Goal: Task Accomplishment & Management: Manage account settings

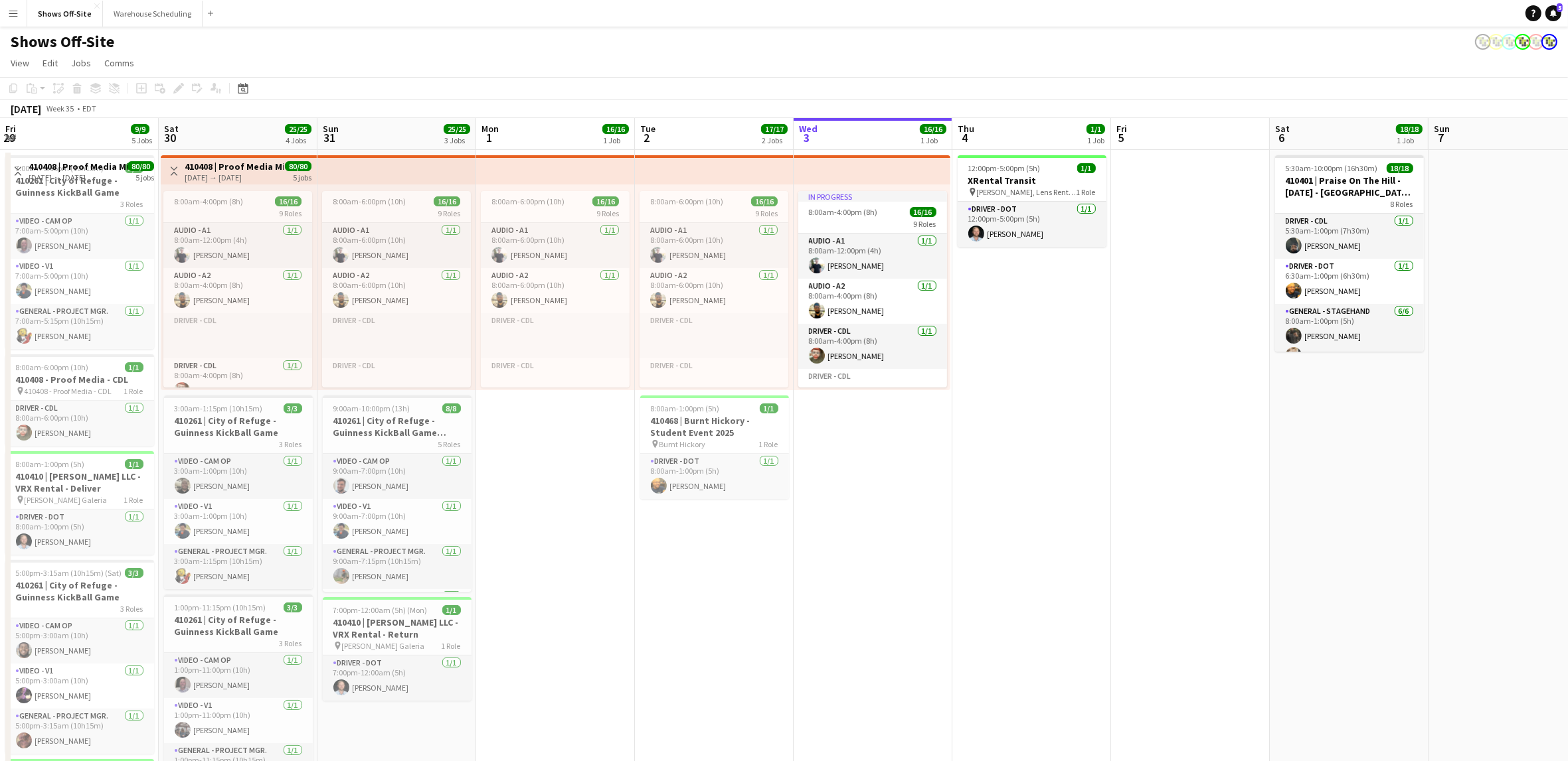
scroll to position [0, 346]
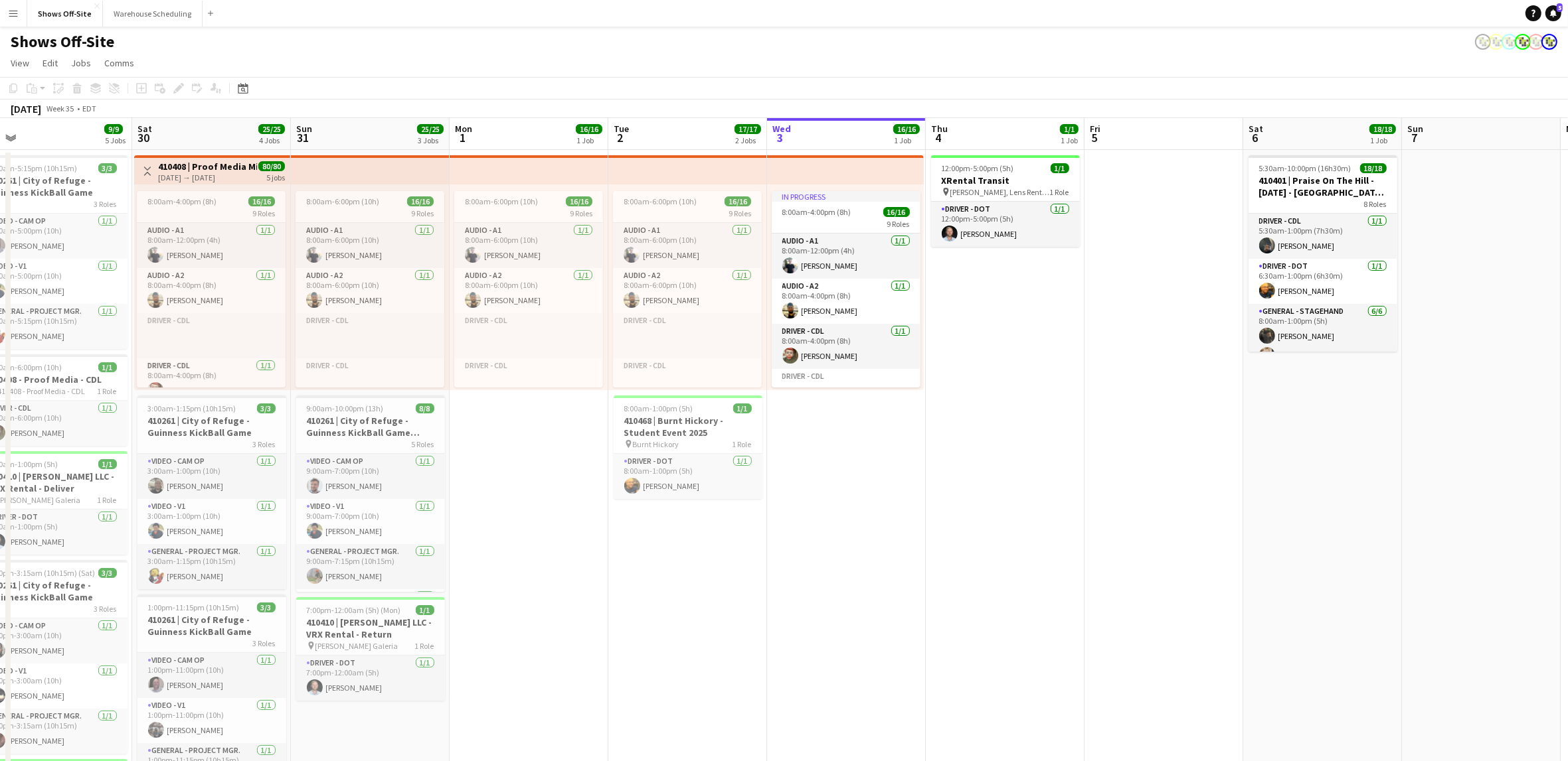
drag, startPoint x: 794, startPoint y: 479, endPoint x: 1101, endPoint y: 514, distance: 309.0
click at [1101, 514] on app-calendar-viewport "Wed 27 1/1 1 Job Thu 28 11/11 3 Jobs Fri 29 9/9 5 Jobs Sat 30 25/25 4 Jobs Sun …" at bounding box center [784, 644] width 1568 height 1053
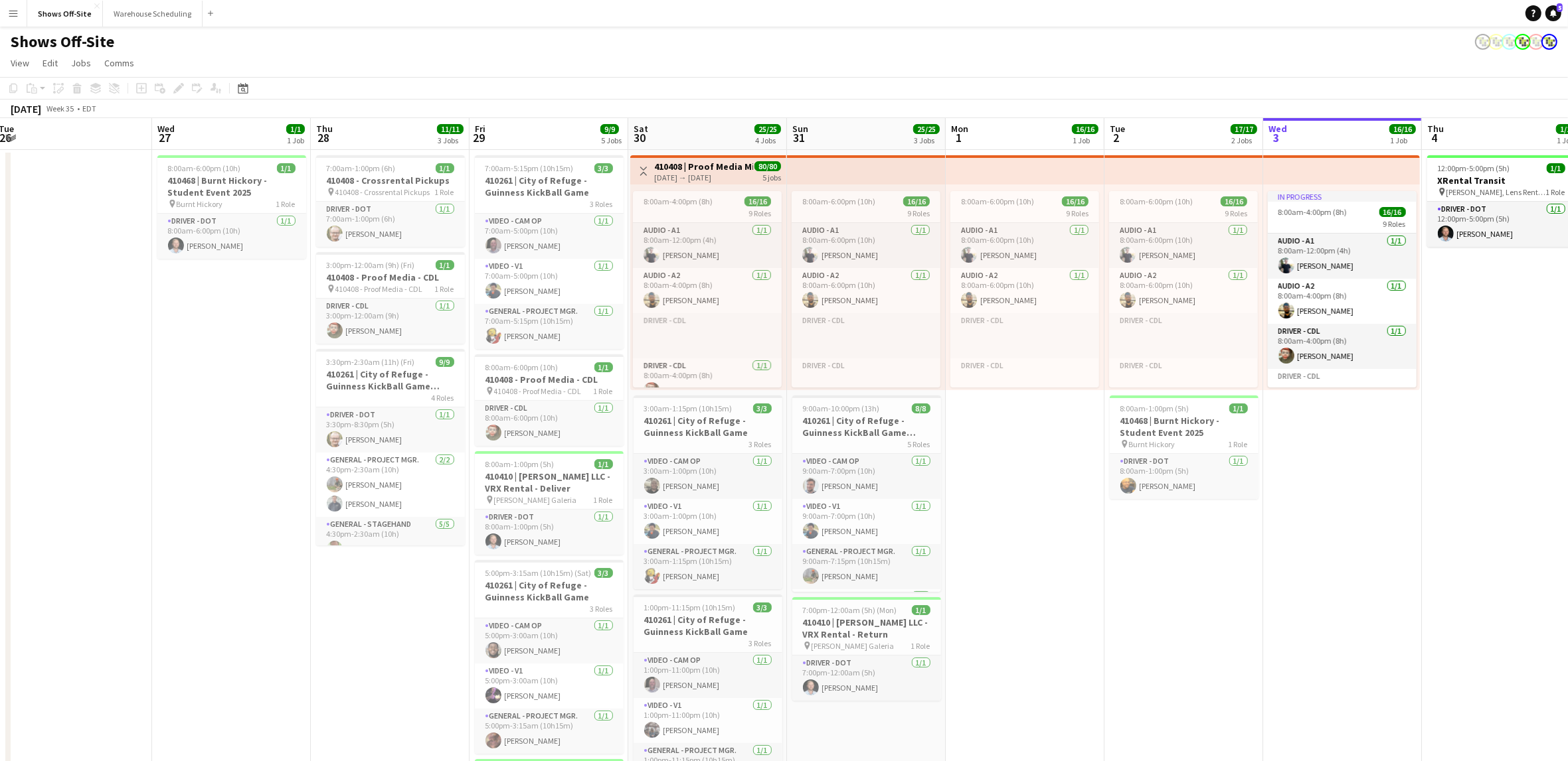
scroll to position [0, 317]
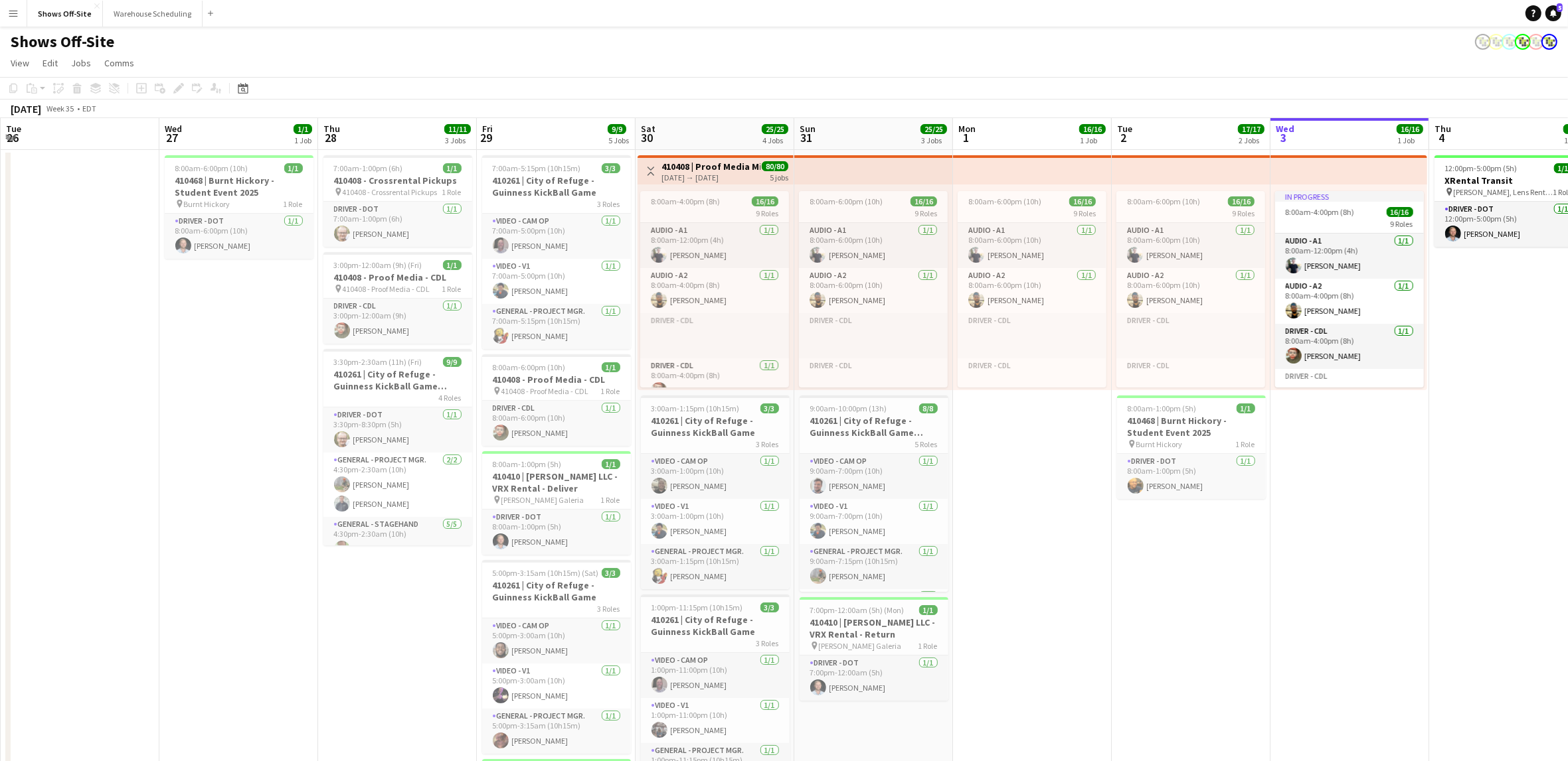
drag, startPoint x: 1034, startPoint y: 620, endPoint x: 1193, endPoint y: 621, distance: 159.0
click at [1193, 621] on app-calendar-viewport "Sun 24 14/14 2 Jobs Mon 25 2/2 2 Jobs Tue 26 Wed 27 1/1 1 Job Thu 28 11/11 3 Jo…" at bounding box center [784, 644] width 1568 height 1053
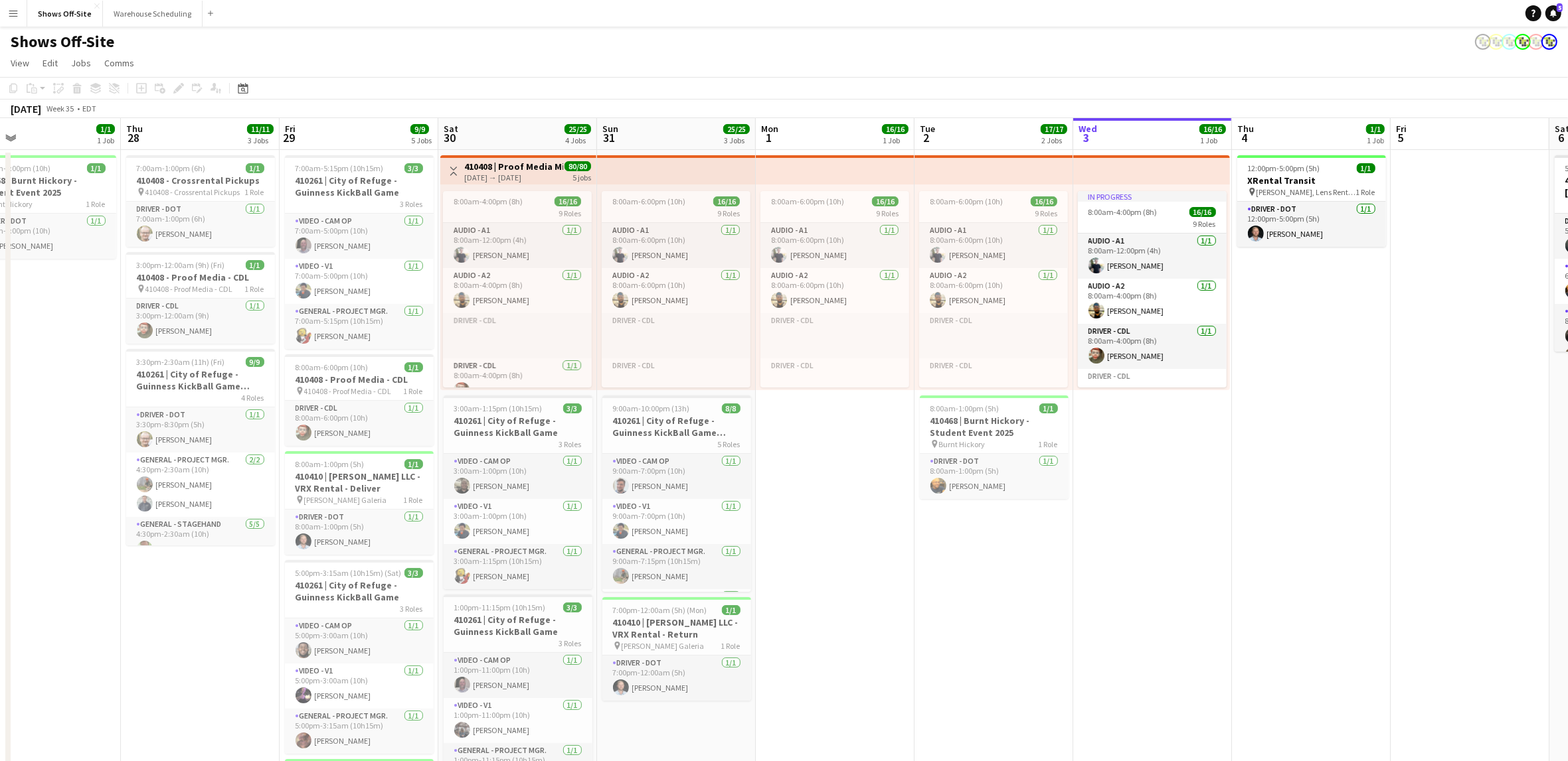
drag, startPoint x: 231, startPoint y: 489, endPoint x: -323, endPoint y: 453, distance: 555.2
click at [0, 453] on html "Menu Boards Boards Boards All jobs Status Workforce Workforce My Workforce Recr…" at bounding box center [784, 585] width 1568 height 1170
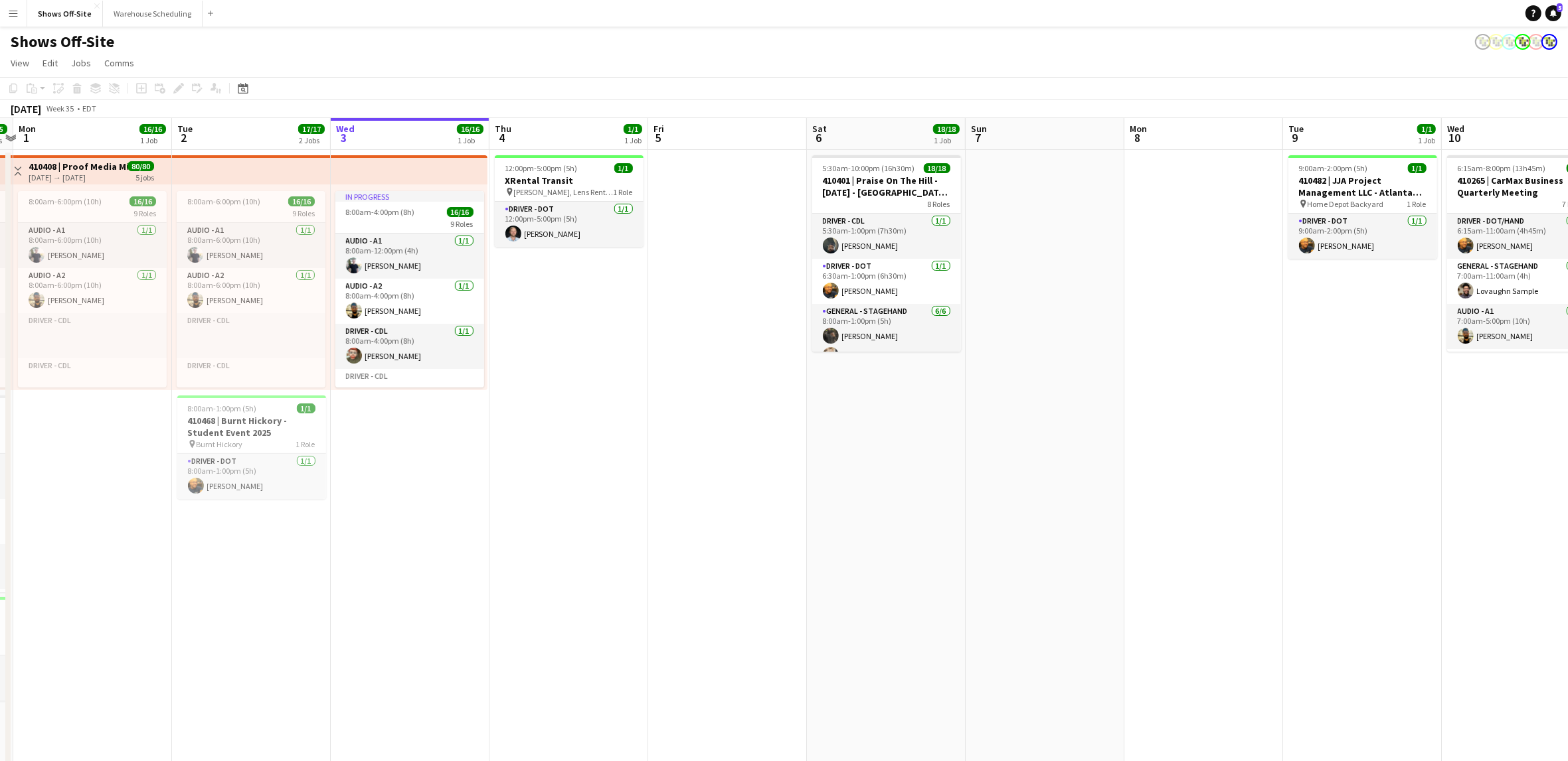
drag, startPoint x: 1338, startPoint y: 591, endPoint x: 612, endPoint y: 534, distance: 728.2
click at [612, 534] on app-calendar-viewport "Fri 29 9/9 5 Jobs Sat 30 25/25 4 Jobs Sun 31 25/25 3 Jobs Mon 1 16/16 1 Job Tue…" at bounding box center [784, 644] width 1568 height 1053
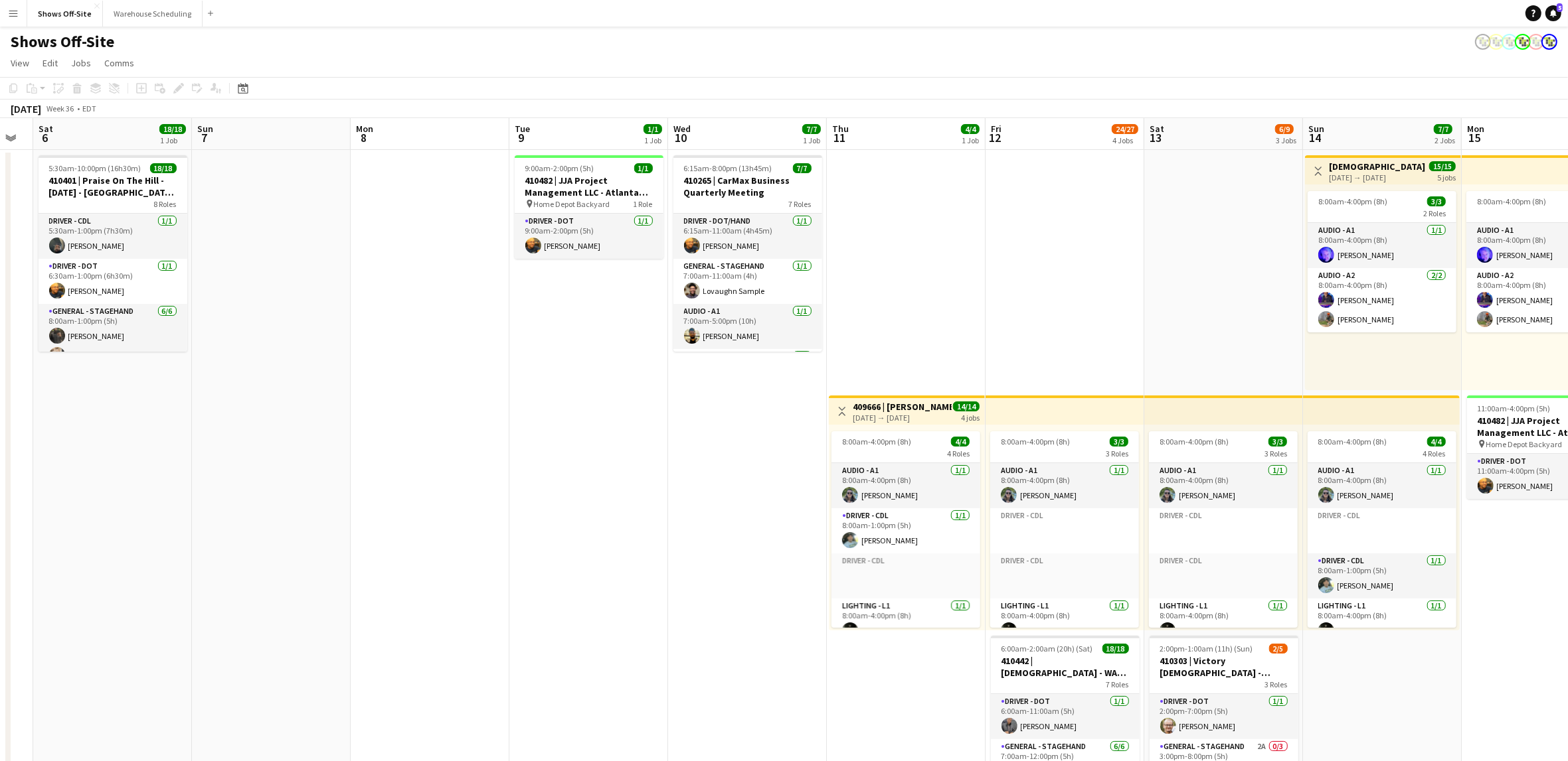
scroll to position [0, 476]
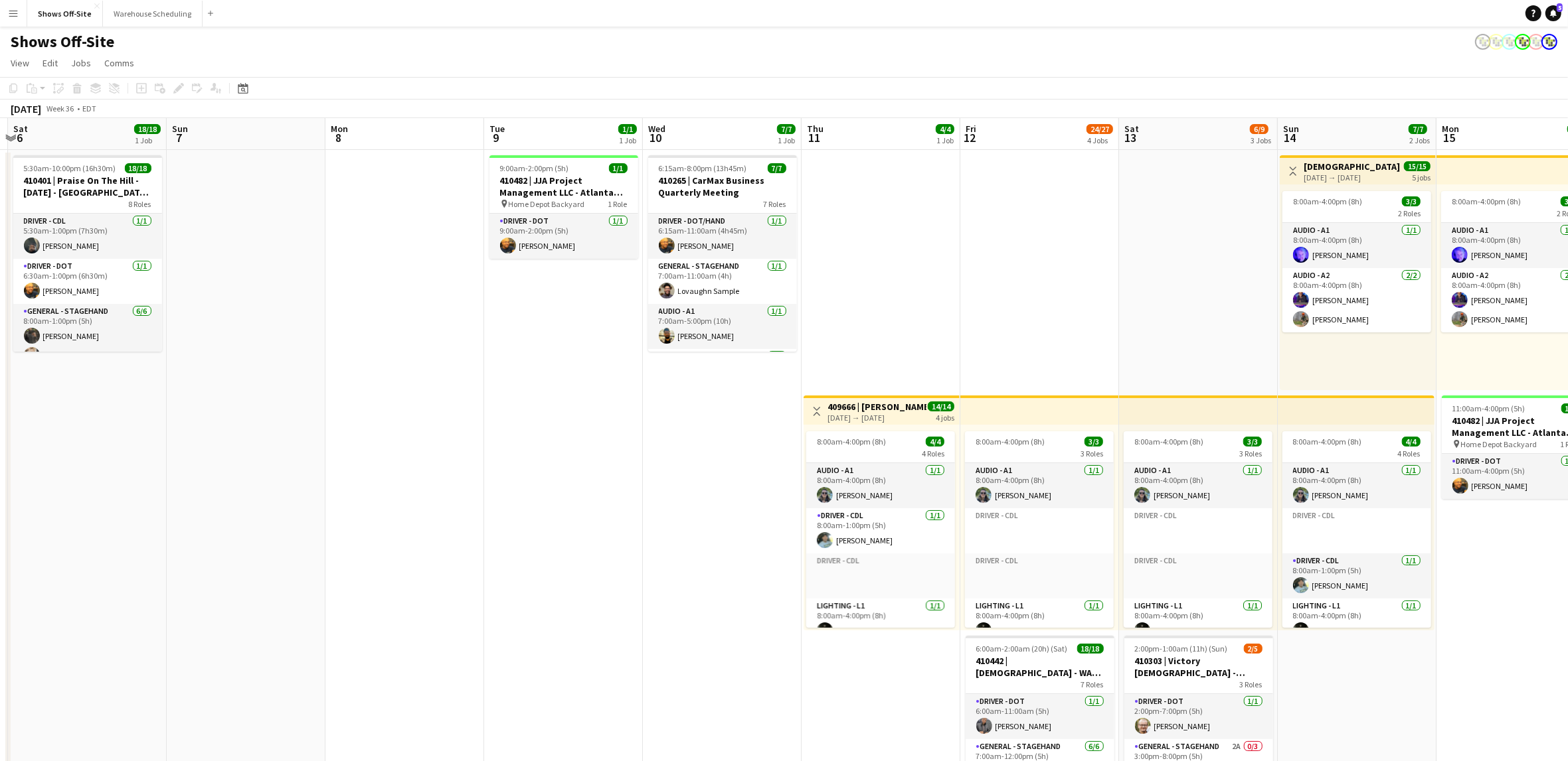
drag, startPoint x: 1143, startPoint y: 614, endPoint x: 194, endPoint y: 609, distance: 949.0
click at [182, 605] on app-calendar-viewport "Wed 3 16/16 1 Job Thu 4 1/1 1 Job Fri 5 Sat 6 18/18 1 Job Sun 7 Mon 8 Tue 9 1/1…" at bounding box center [784, 644] width 1568 height 1053
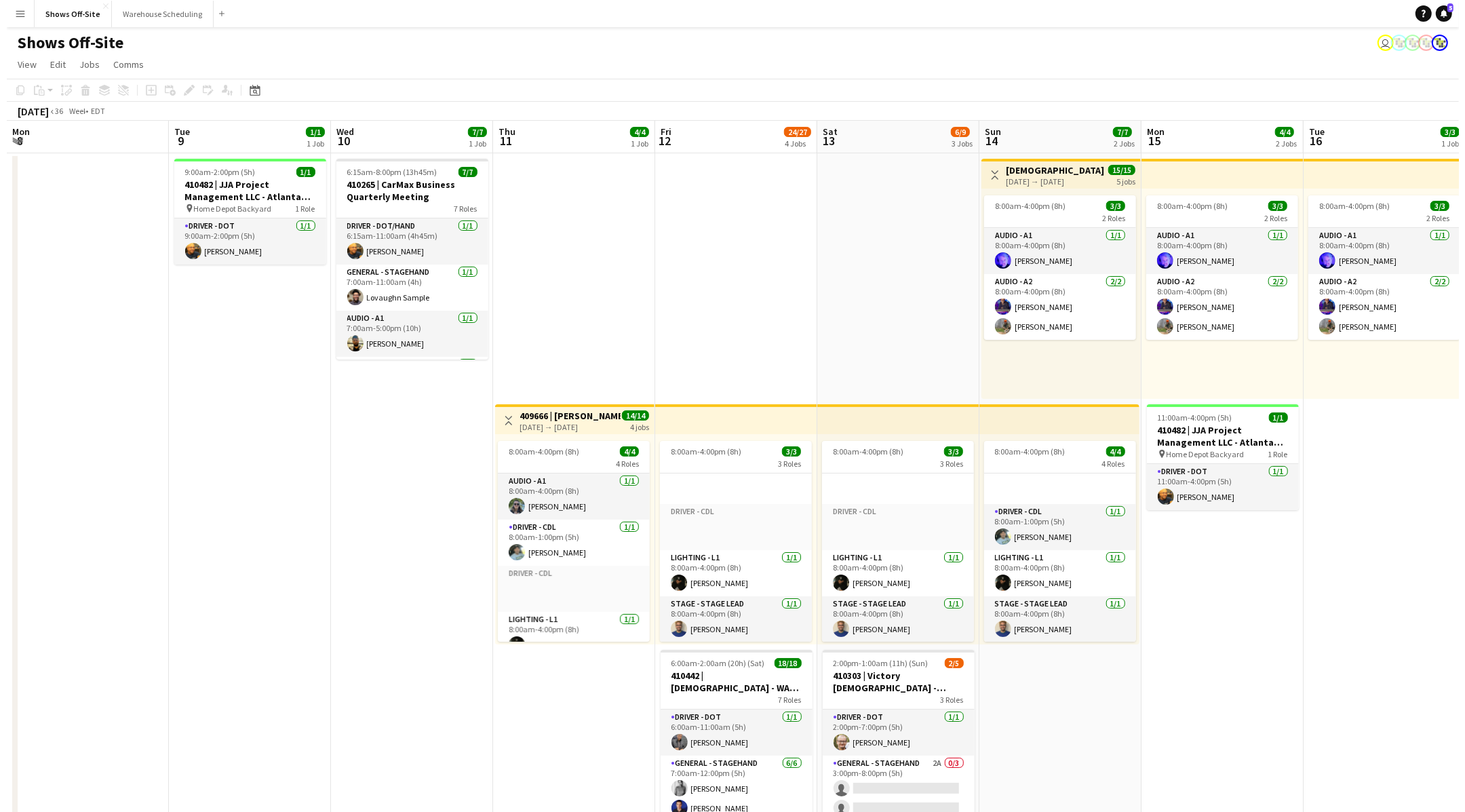
scroll to position [62, 0]
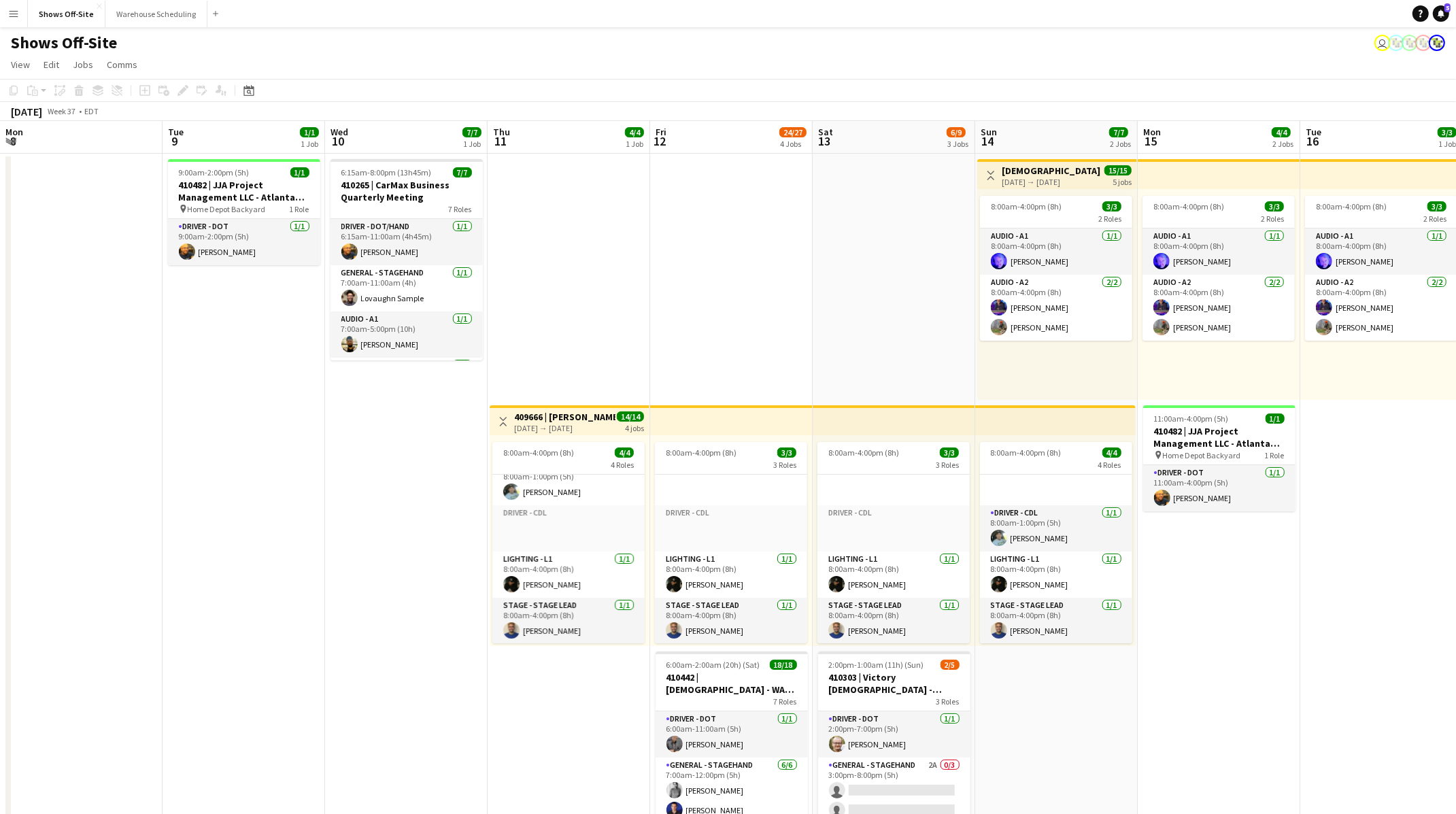
click at [18, 15] on app-icon "Menu" at bounding box center [14, 14] width 11 height 11
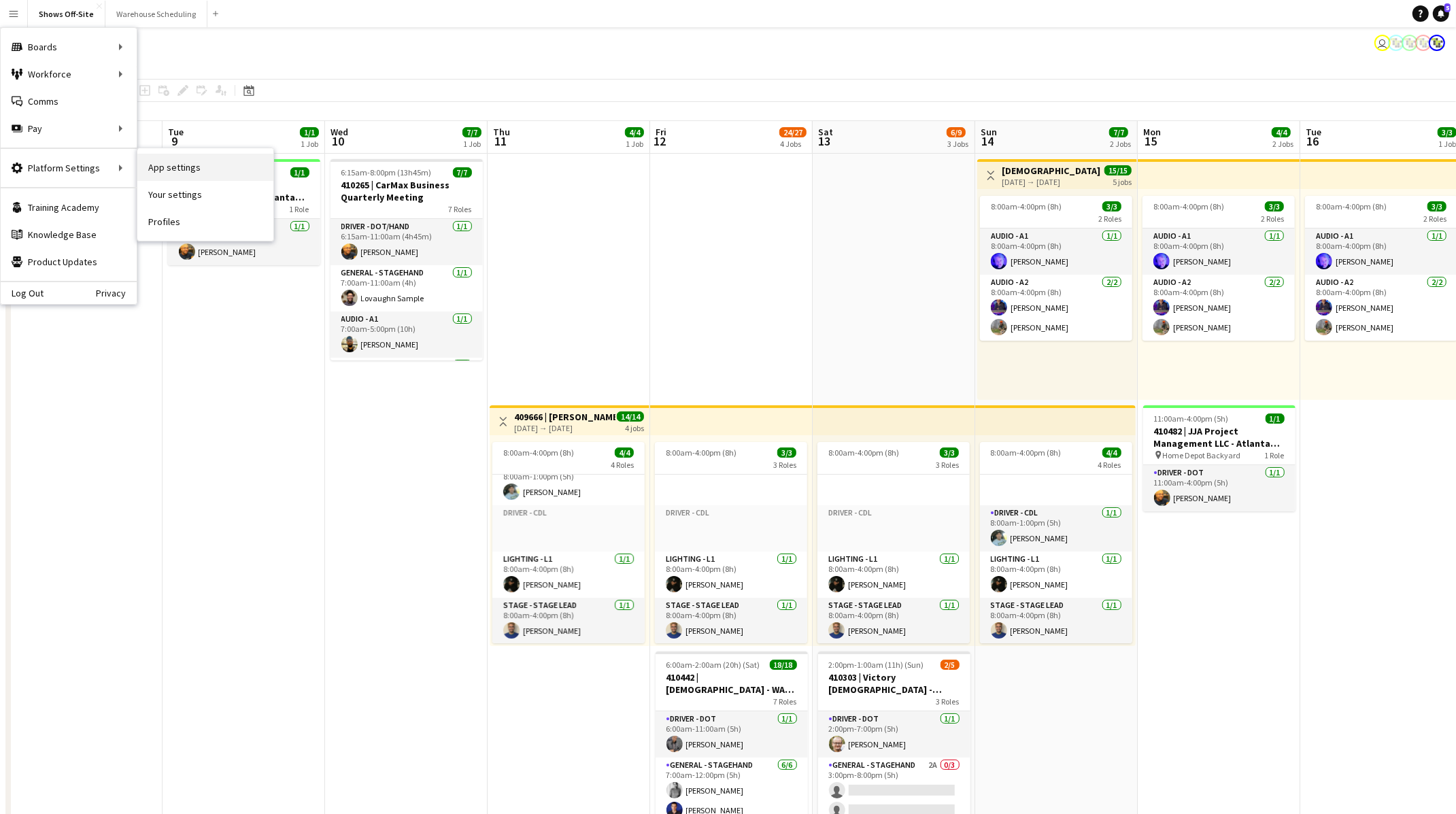
click at [141, 170] on link "App settings" at bounding box center [205, 166] width 136 height 27
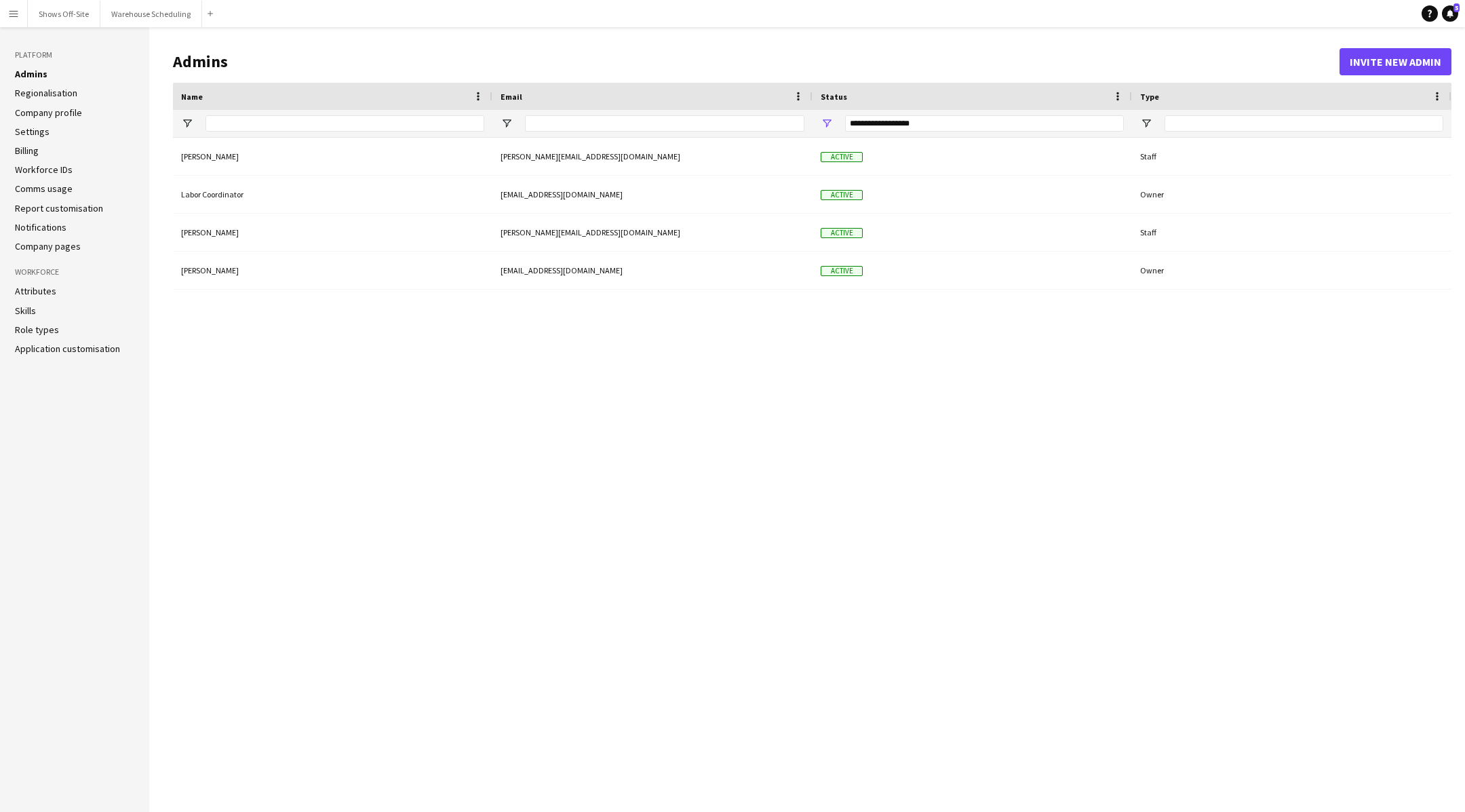
click at [35, 92] on link "Regionalisation" at bounding box center [45, 93] width 62 height 12
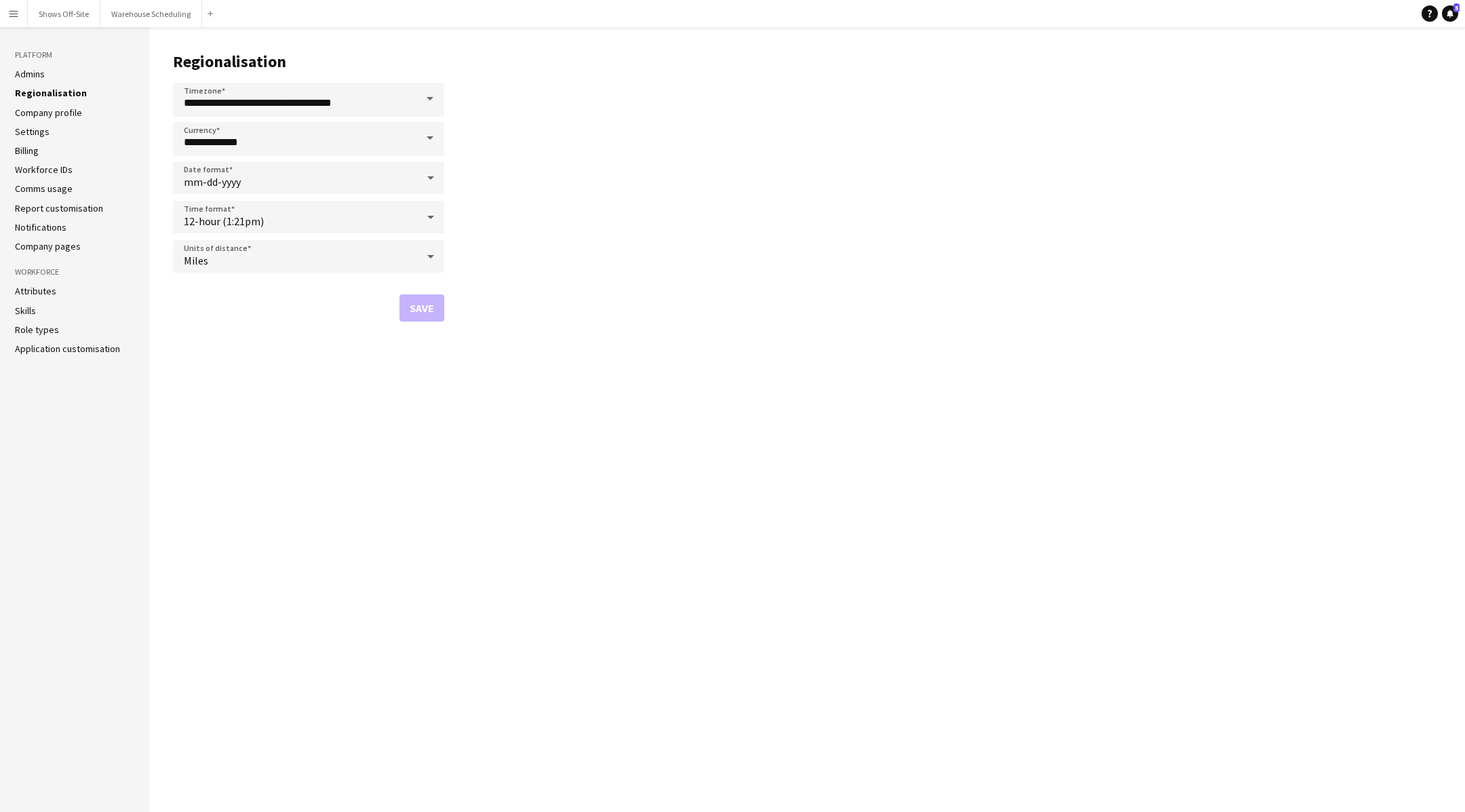
click at [233, 215] on span "12-hour (1:21pm)" at bounding box center [224, 221] width 80 height 14
click at [787, 96] on div at bounding box center [732, 406] width 1465 height 812
click at [678, 228] on main "**********" at bounding box center [807, 419] width 1316 height 784
click at [13, 12] on app-icon "Menu" at bounding box center [14, 14] width 11 height 11
click at [647, 161] on main "**********" at bounding box center [807, 419] width 1316 height 784
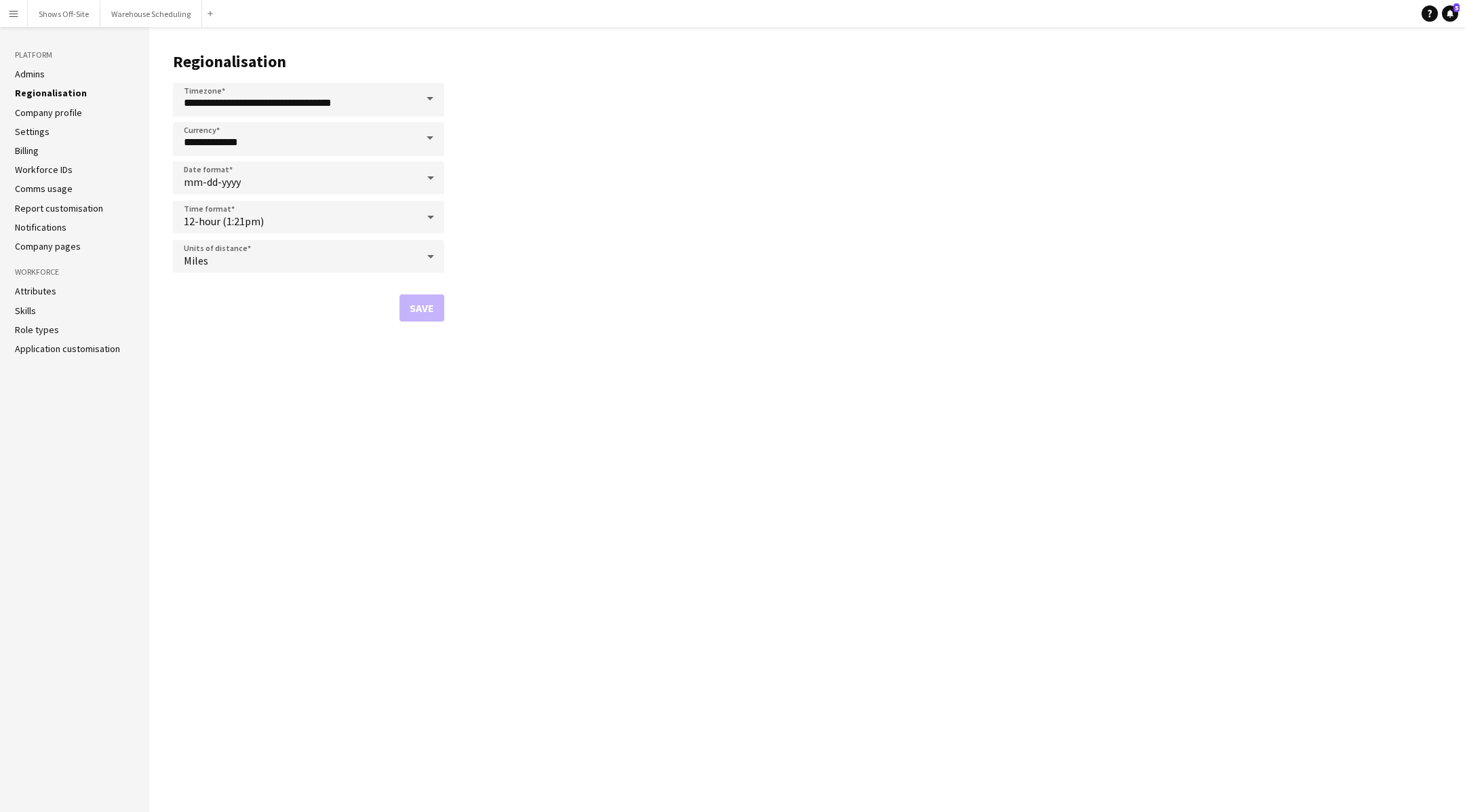
click at [12, 7] on button "Menu" at bounding box center [13, 13] width 27 height 27
click at [562, 107] on main "**********" at bounding box center [807, 419] width 1316 height 784
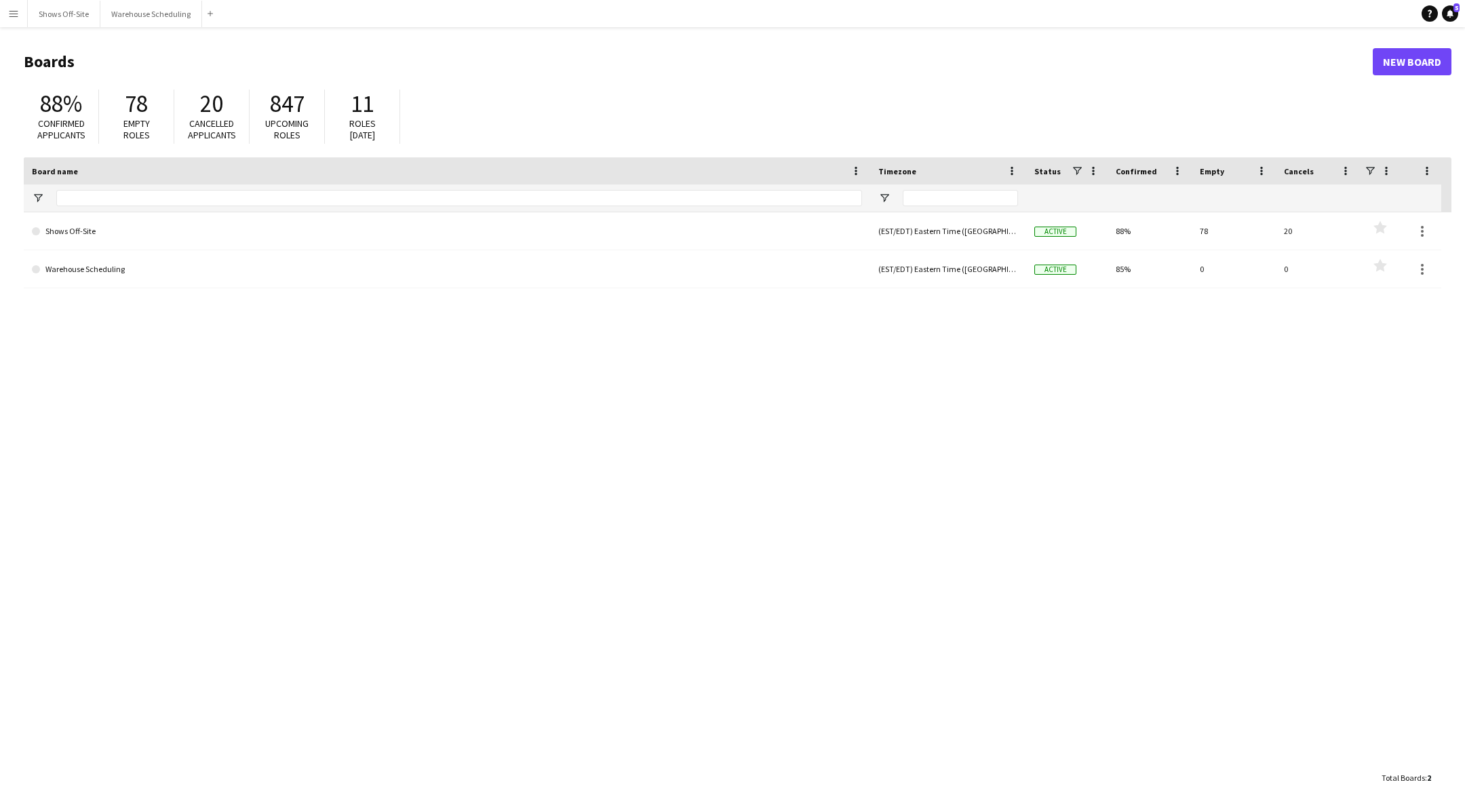
click at [508, 52] on h1 "Boards" at bounding box center [698, 62] width 1349 height 20
click at [69, 2] on button "Shows Off-Site Close" at bounding box center [64, 14] width 72 height 26
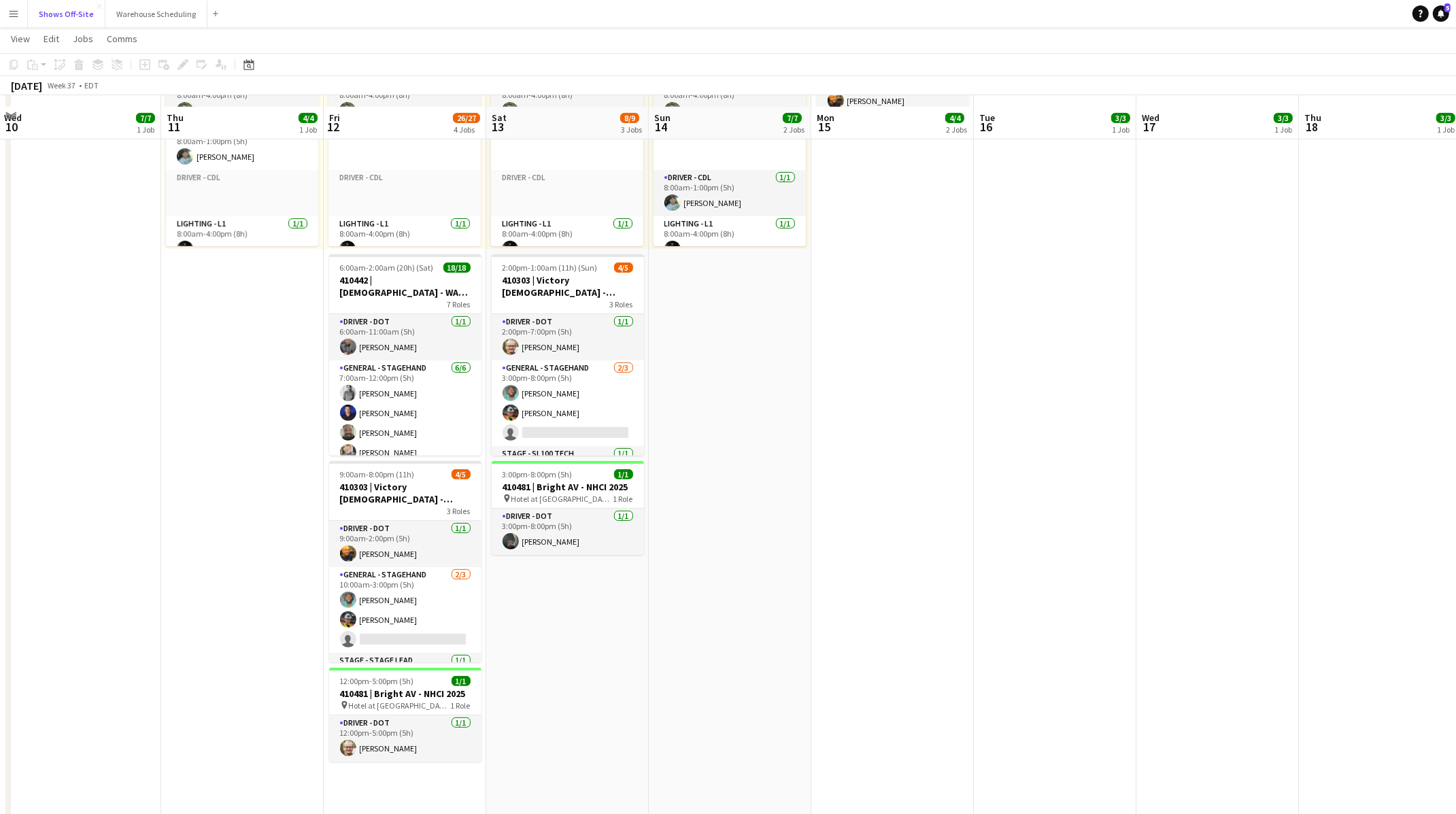
scroll to position [412, 0]
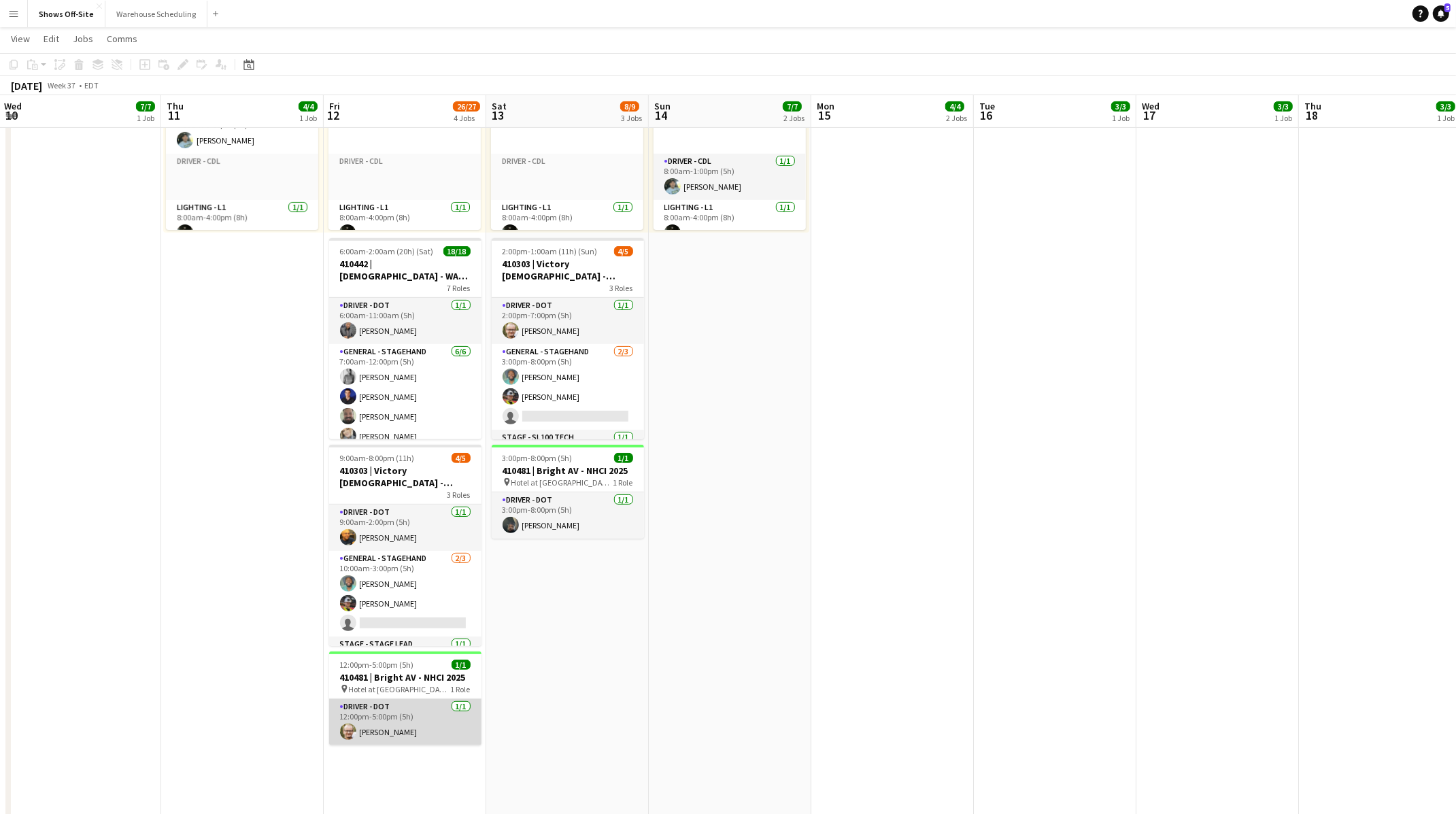
click at [411, 718] on app-card-role "Driver - DOT 1/1 12:00pm-5:00pm (5h) Todd Olsen" at bounding box center [406, 722] width 153 height 46
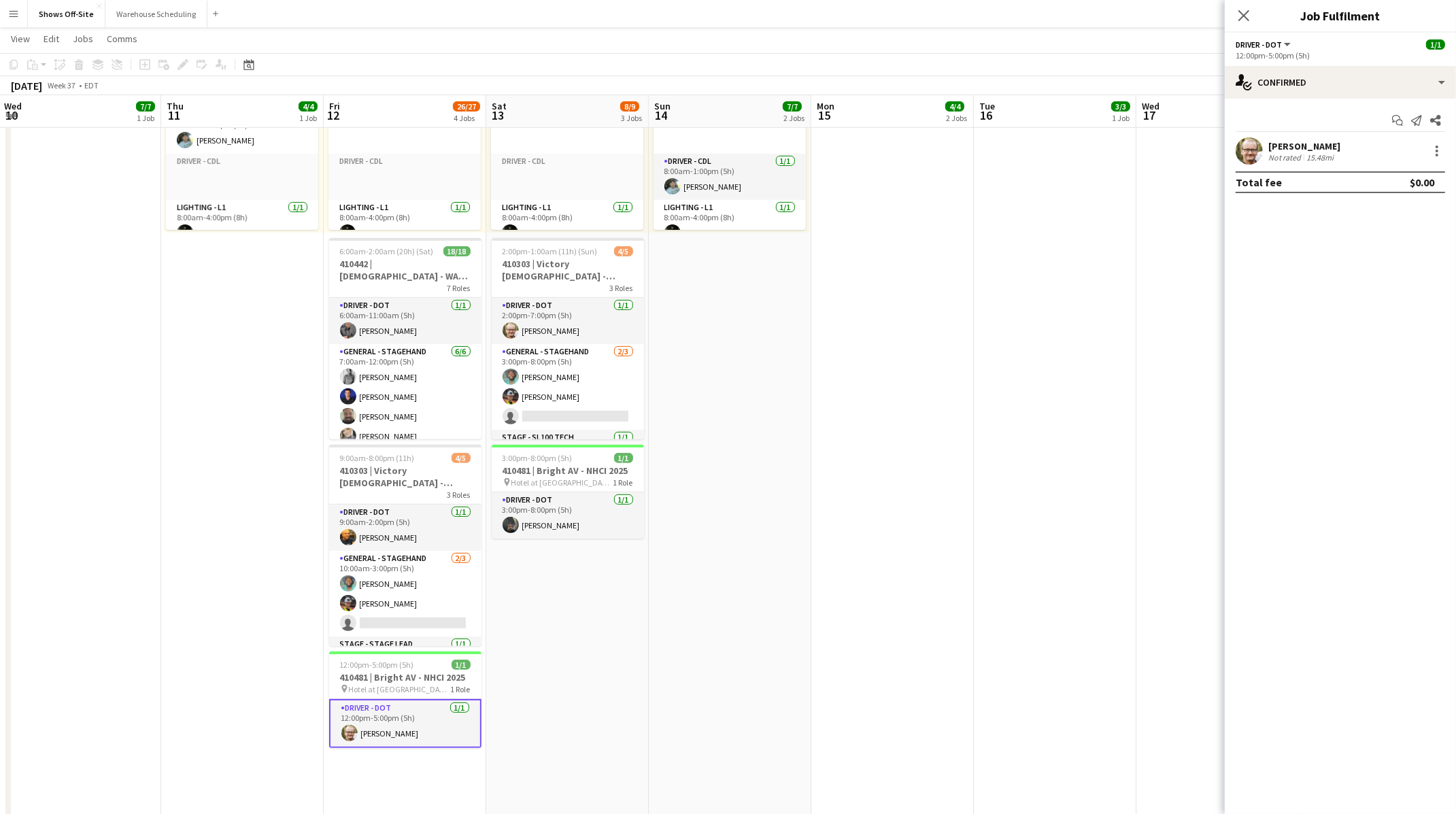
click at [1291, 105] on div "Start chat Send notification Share Todd Olsen Not rated 15.48mi Total fee $0.00" at bounding box center [1340, 151] width 231 height 106
click at [1320, 86] on div "single-neutral-actions-check-2 Confirmed" at bounding box center [1340, 82] width 231 height 32
click at [1135, 317] on app-date-cell "8:00am-4:00pm (8h) 3/3 2 Roles Audio - A1 1/1 8:00am-4:00pm (8h) Brandon Thomps…" at bounding box center [1055, 472] width 163 height 1464
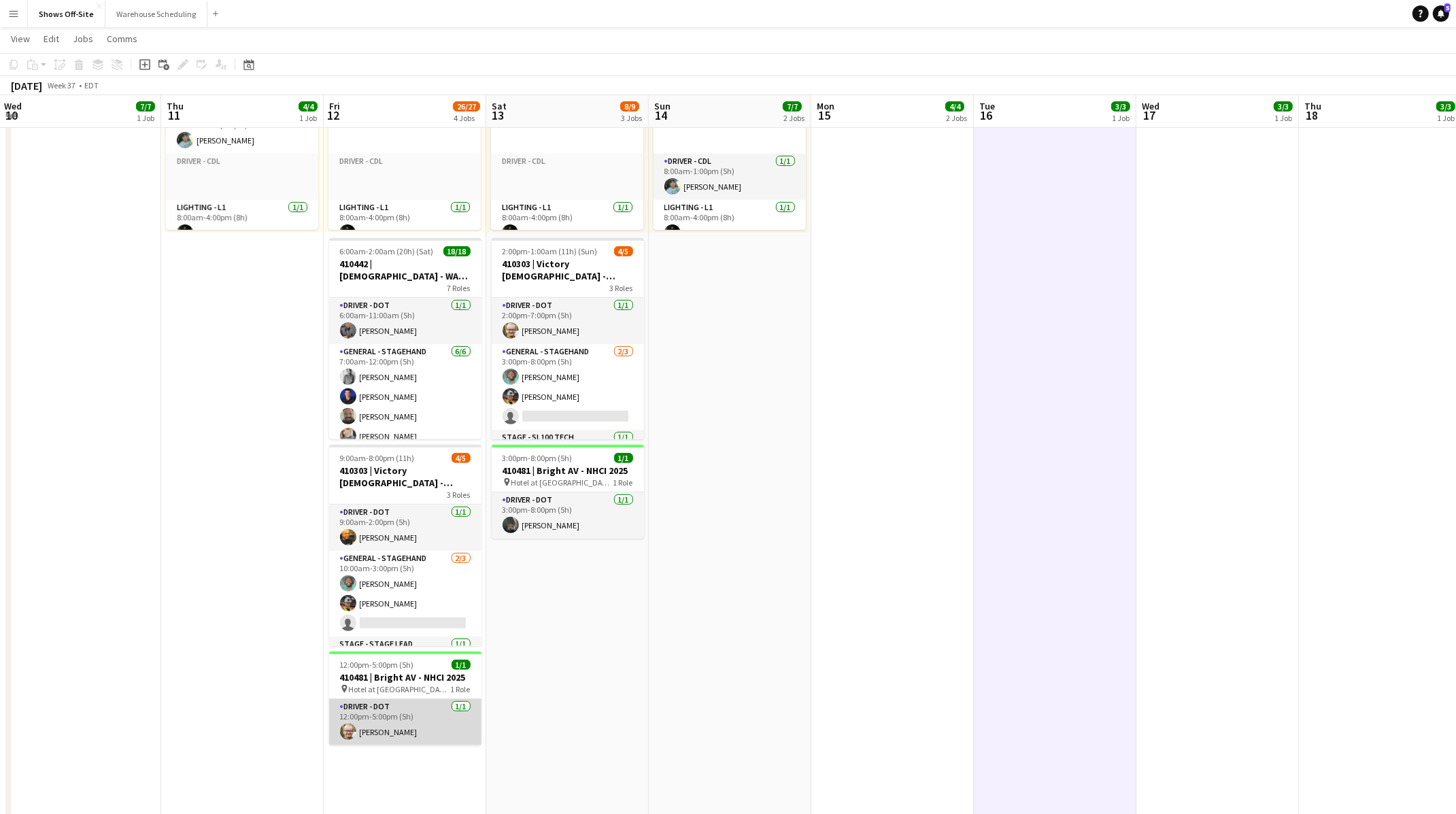
click at [408, 710] on app-card-role "Driver - DOT 1/1 12:00pm-5:00pm (5h) Todd Olsen" at bounding box center [406, 722] width 153 height 46
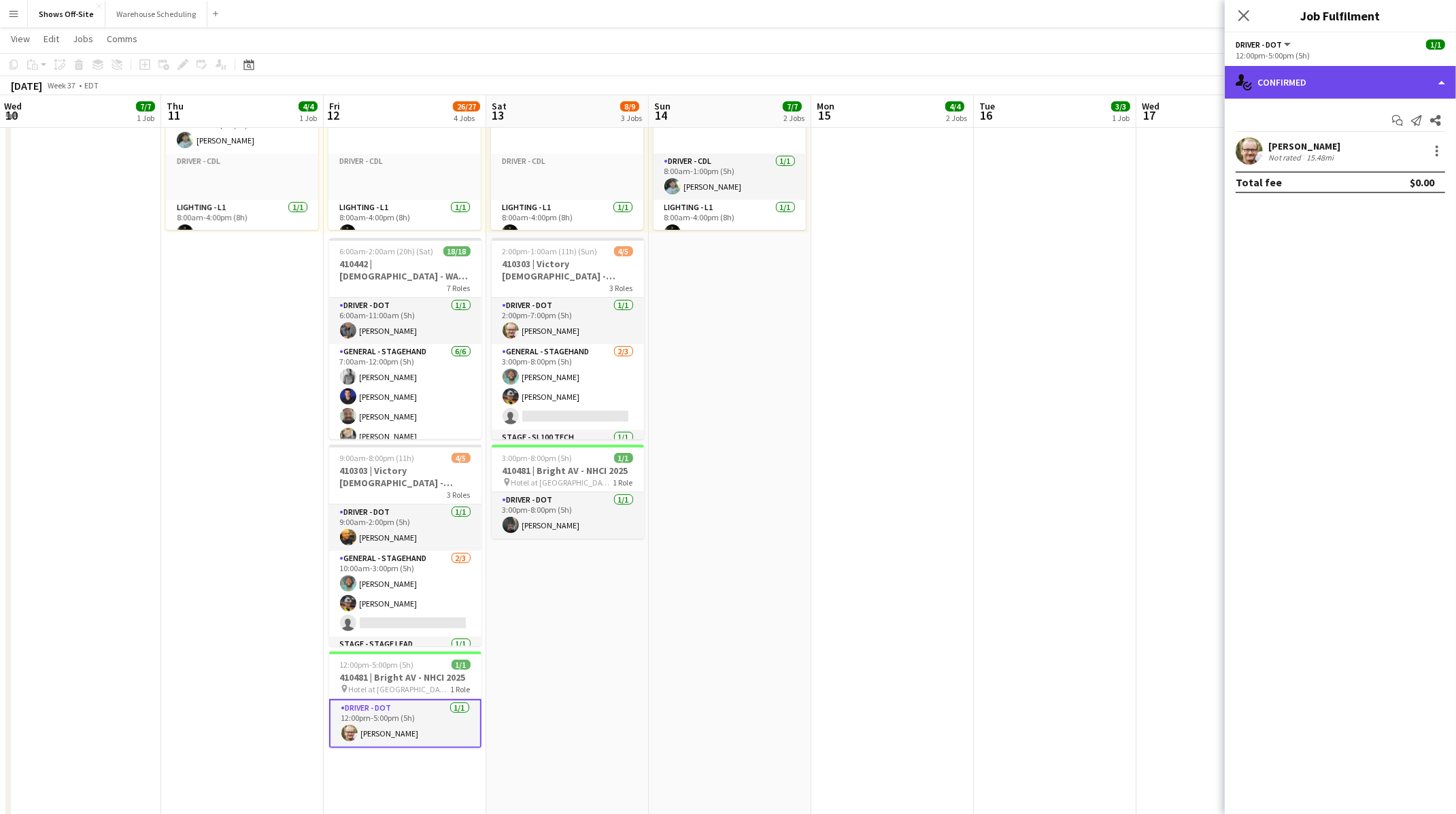
click at [1330, 86] on div "single-neutral-actions-check-2 Confirmed" at bounding box center [1340, 82] width 231 height 32
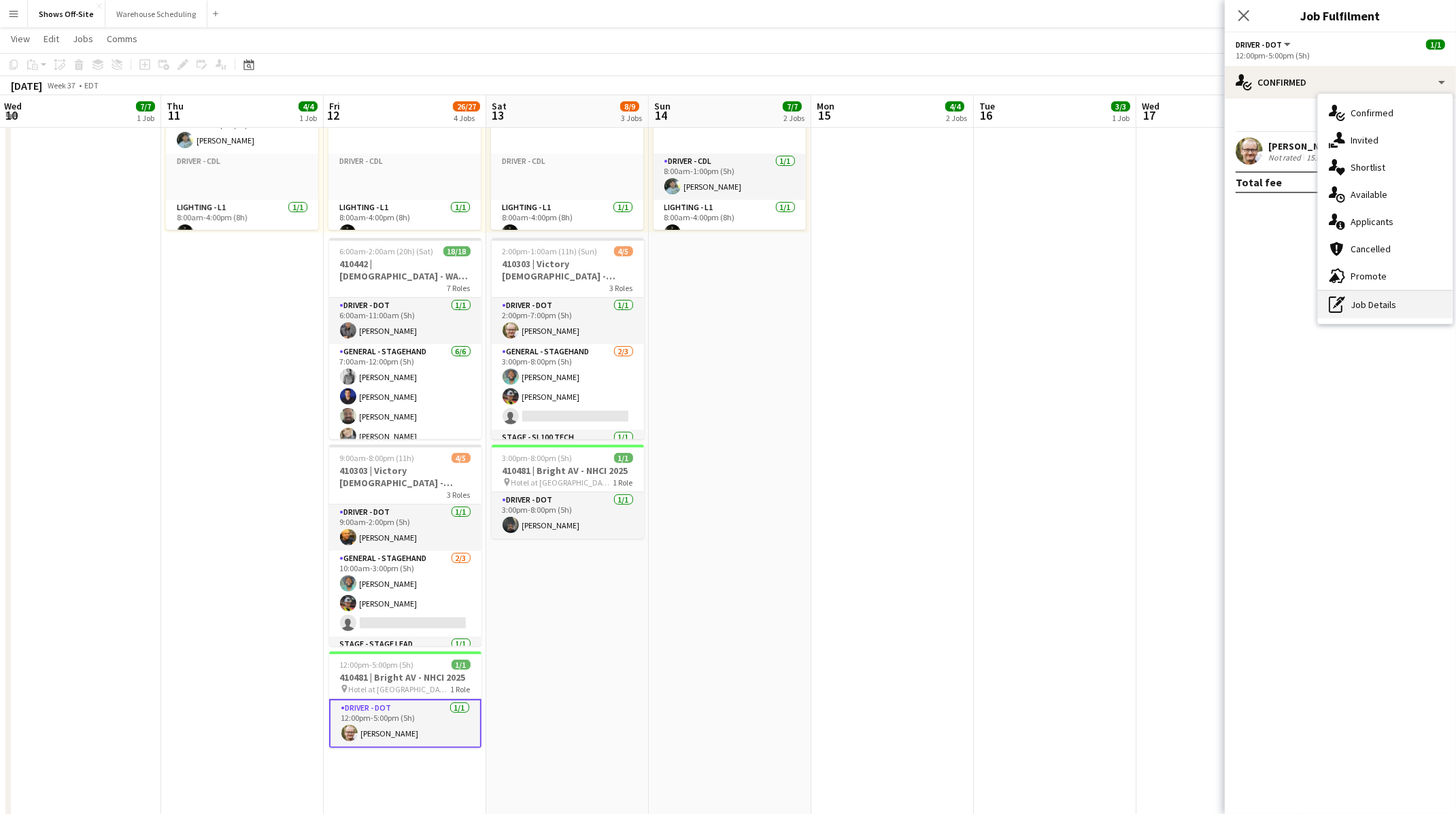
click at [1346, 311] on div "pen-write Job Details" at bounding box center [1385, 304] width 135 height 27
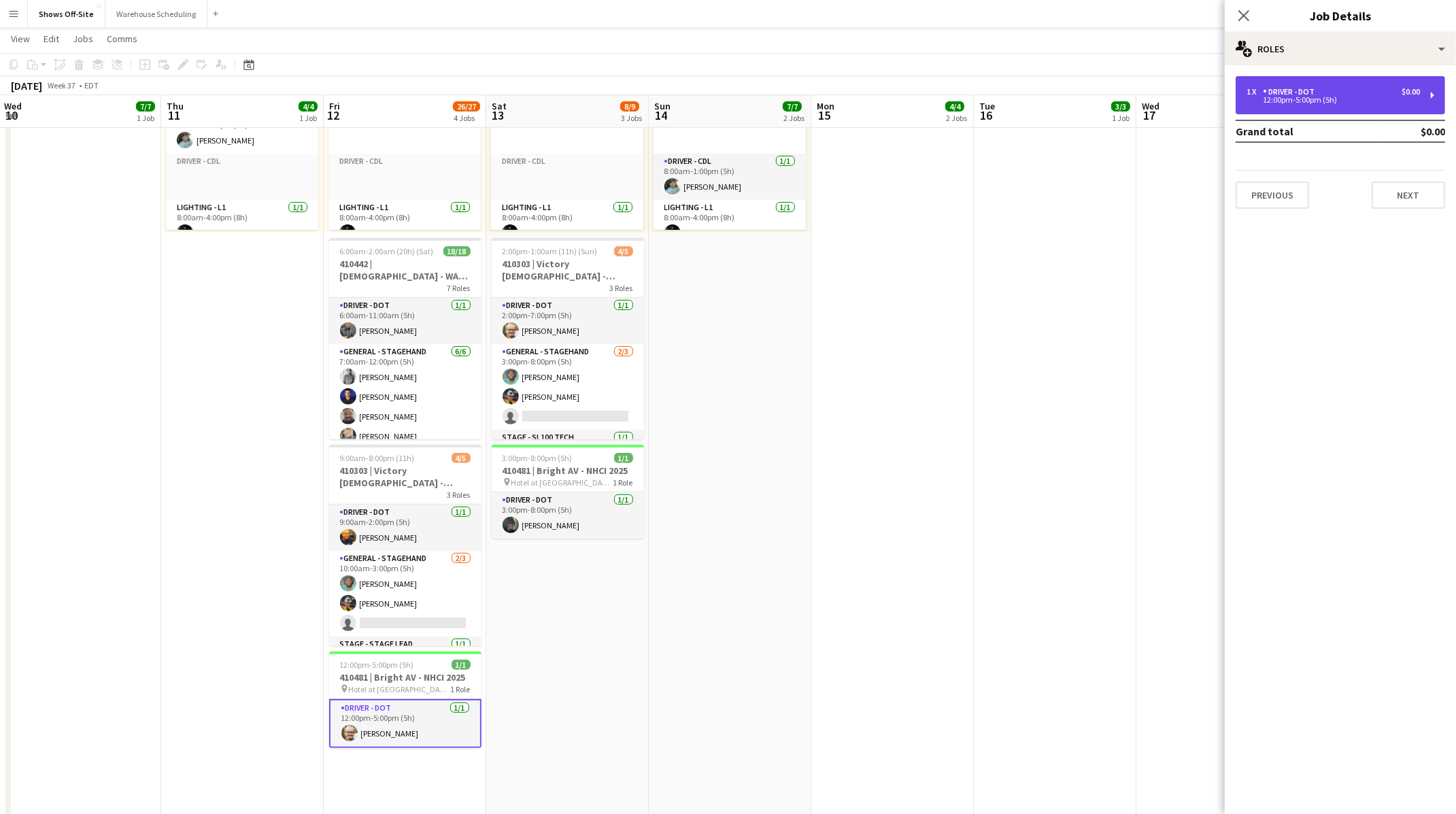
click at [1367, 84] on div "1 x Driver - DOT $0.00 12:00pm-5:00pm (5h)" at bounding box center [1340, 95] width 210 height 38
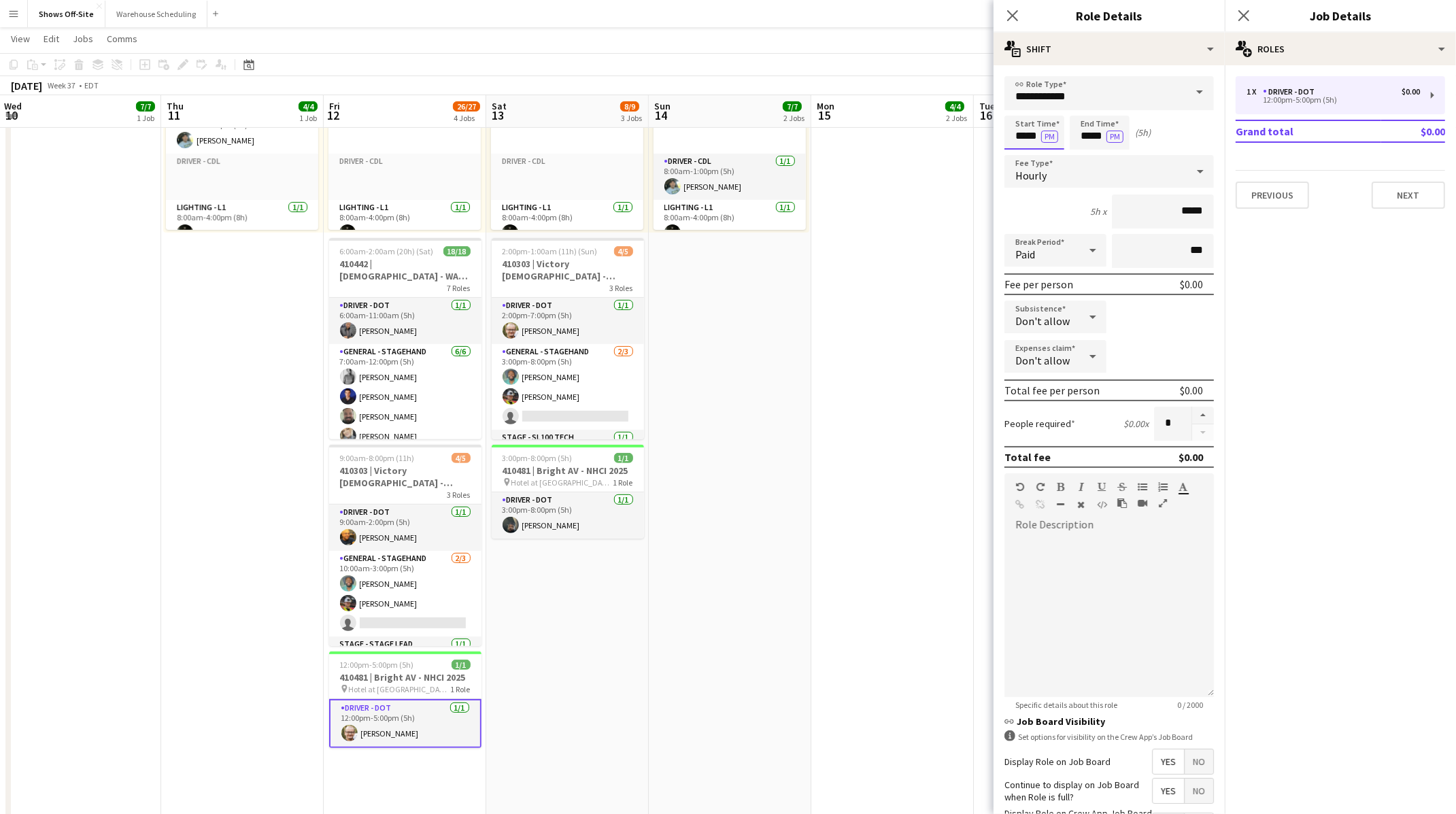
click at [1033, 136] on input "*****" at bounding box center [1034, 133] width 60 height 34
click at [1021, 158] on div at bounding box center [1020, 156] width 27 height 14
click at [1050, 109] on div at bounding box center [1047, 109] width 27 height 14
type input "*****"
click at [1050, 109] on div at bounding box center [1047, 109] width 27 height 14
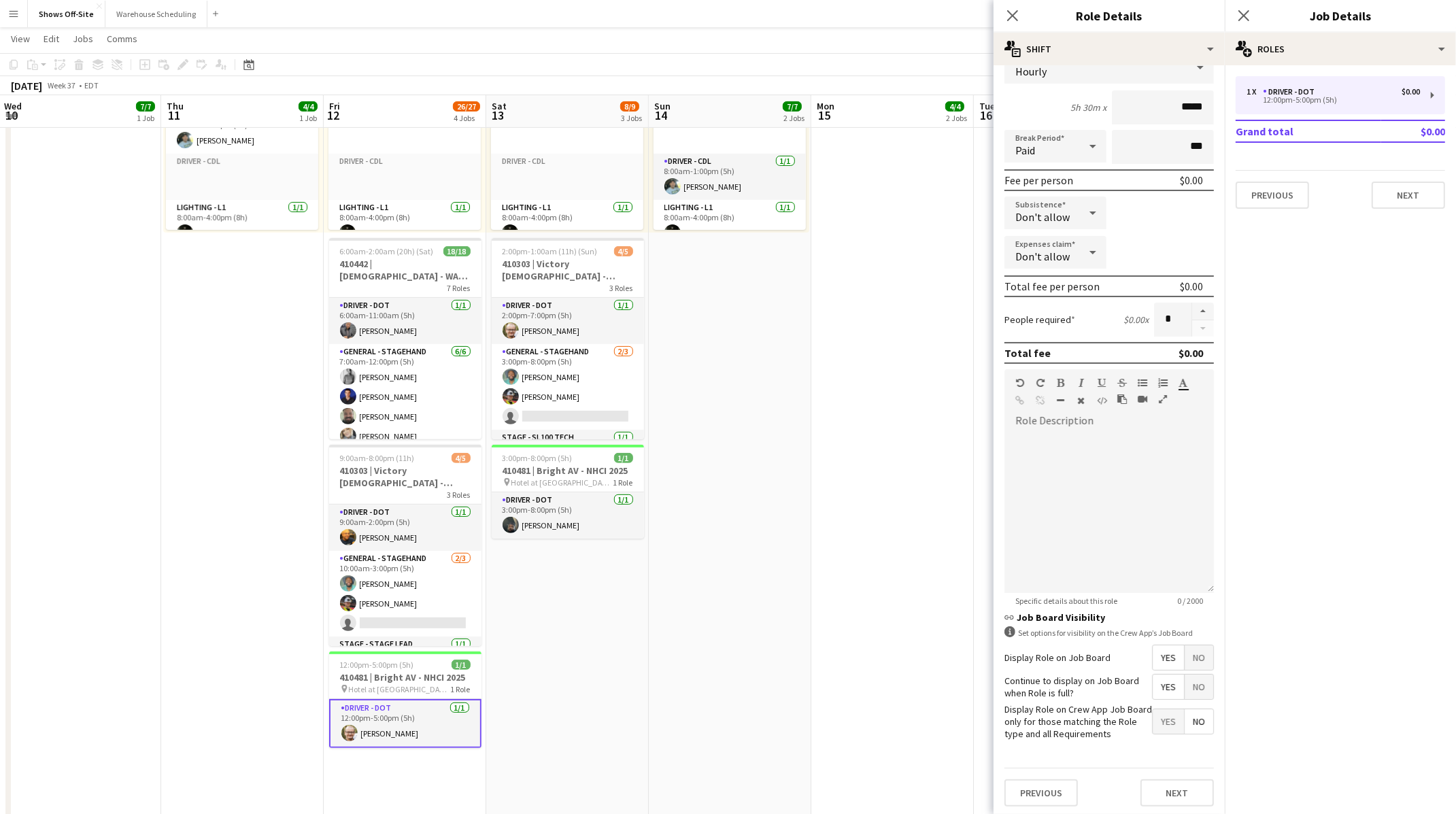
scroll to position [104, 0]
click at [1156, 796] on button "Next" at bounding box center [1177, 792] width 73 height 27
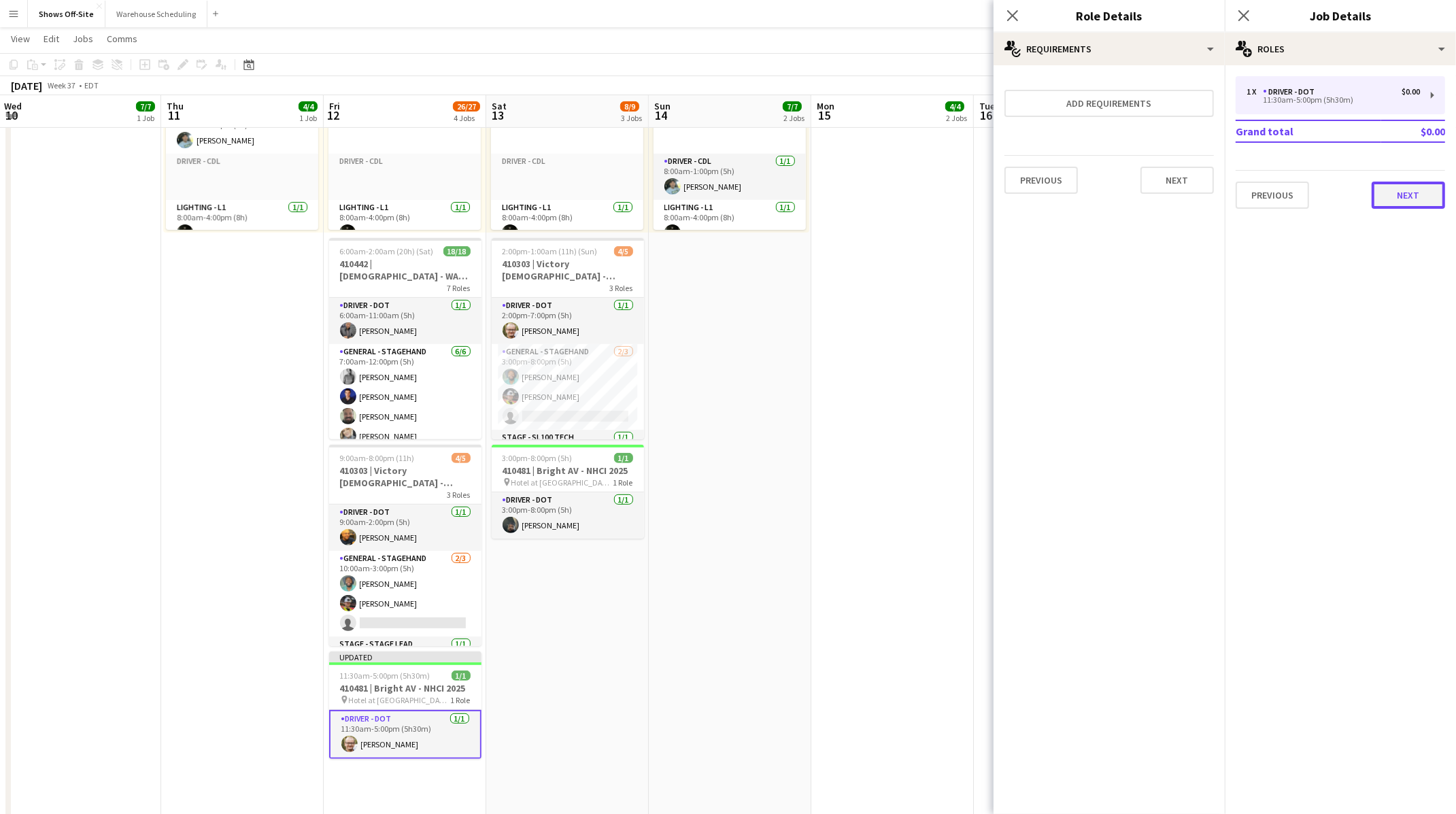
click at [1406, 195] on button "Next" at bounding box center [1408, 194] width 73 height 27
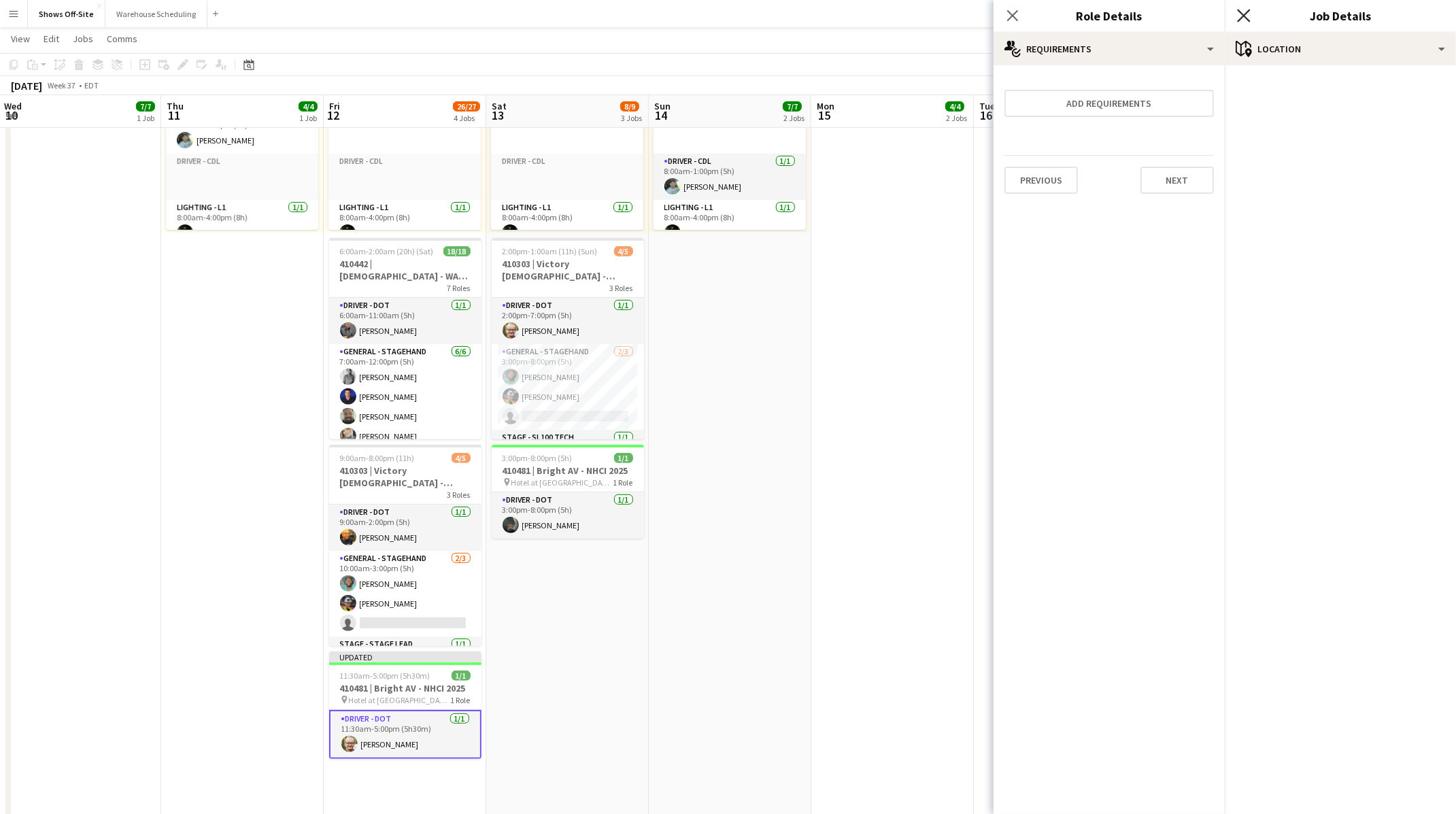
click at [1244, 15] on icon at bounding box center [1243, 15] width 13 height 13
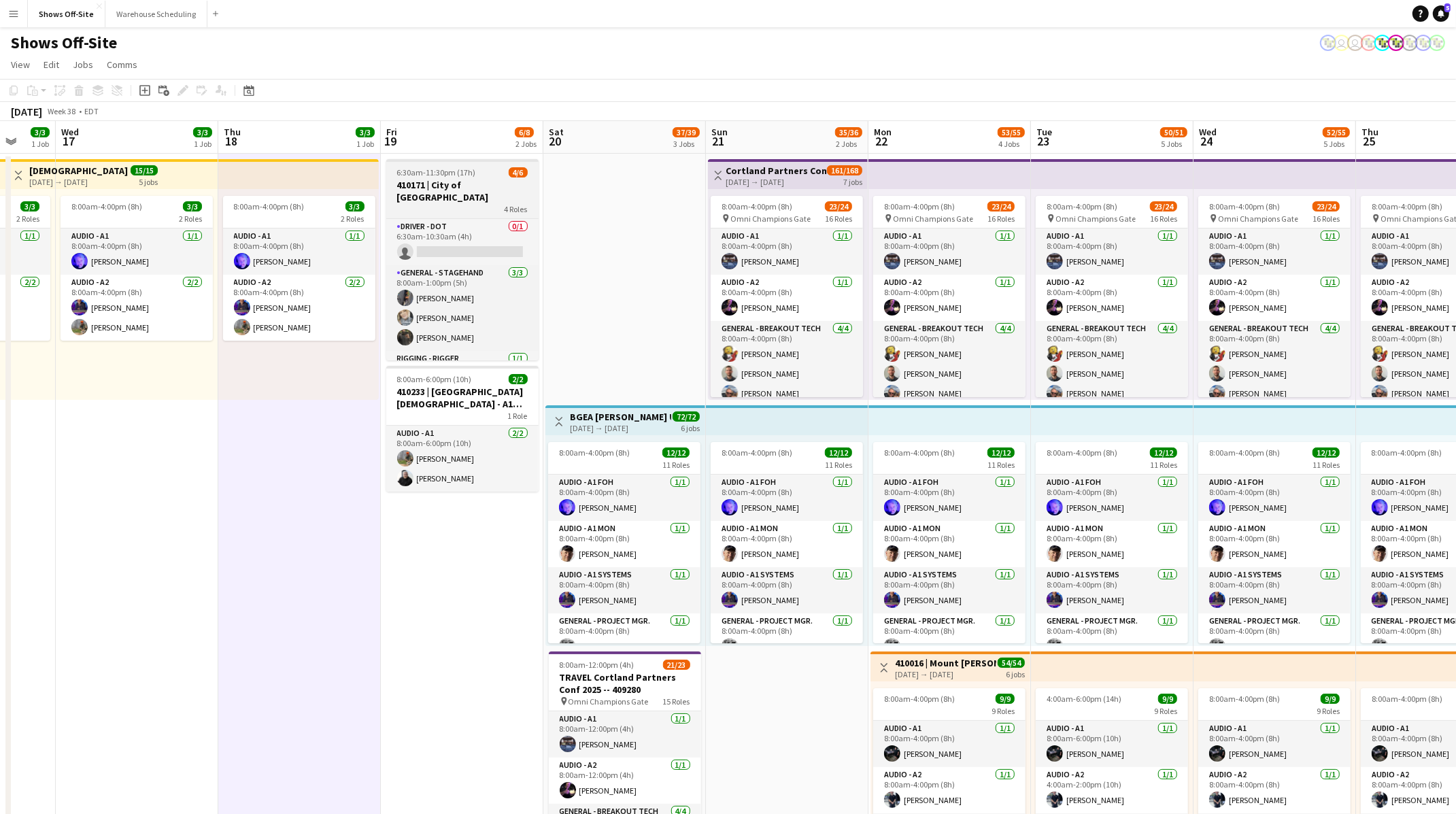
scroll to position [0, 436]
